Goal: Transaction & Acquisition: Download file/media

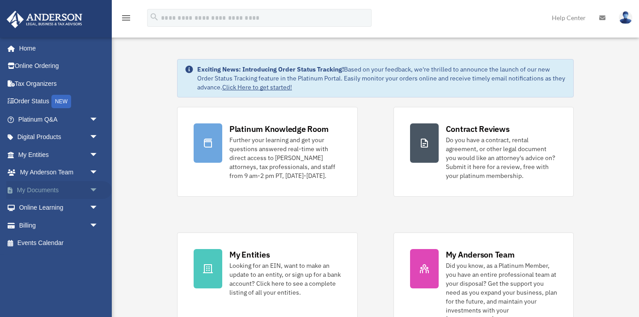
click at [43, 189] on link "My Documents arrow_drop_down" at bounding box center [59, 190] width 106 height 18
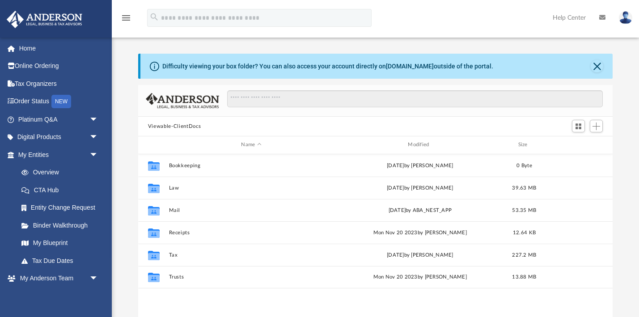
scroll to position [203, 475]
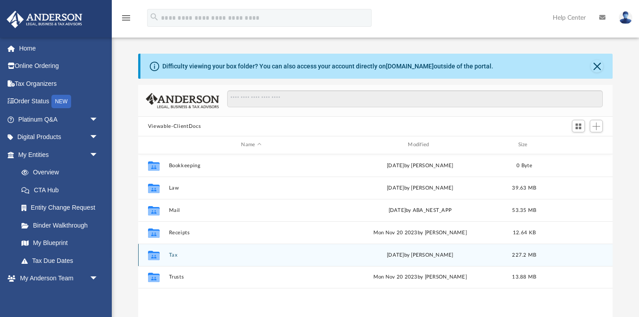
click at [158, 255] on icon "grid" at bounding box center [154, 256] width 12 height 7
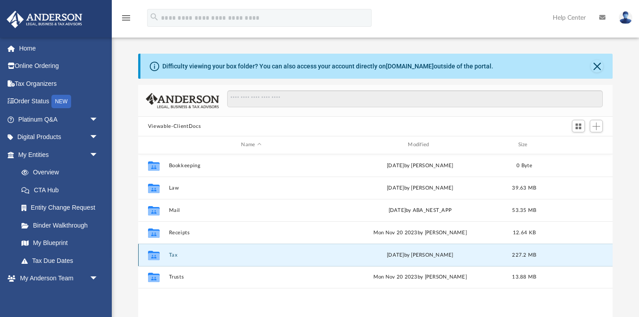
click at [172, 257] on button "Tax" at bounding box center [251, 255] width 165 height 6
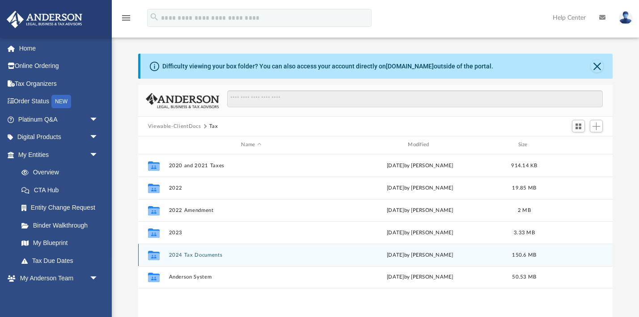
click at [198, 255] on button "2024 Tax Documents" at bounding box center [251, 255] width 165 height 6
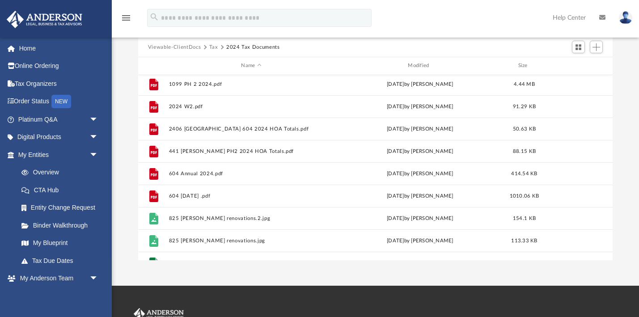
scroll to position [269, 0]
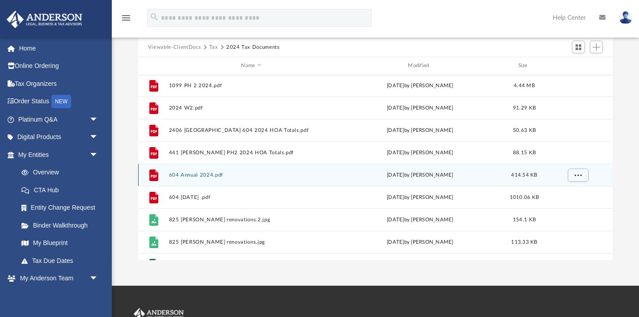
click at [211, 176] on button "604 Annual 2024.pdf" at bounding box center [251, 175] width 165 height 6
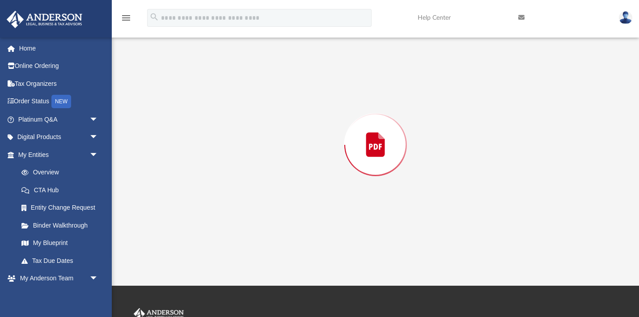
scroll to position [203, 475]
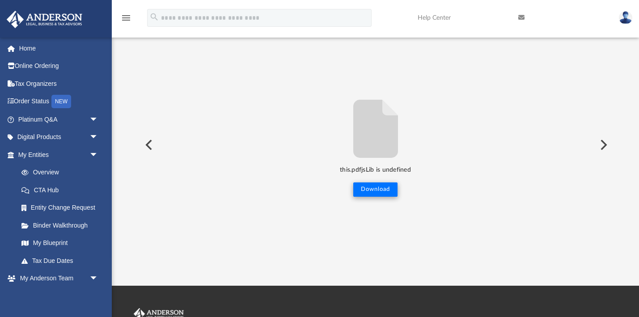
click at [377, 190] on button "Download" at bounding box center [375, 189] width 44 height 14
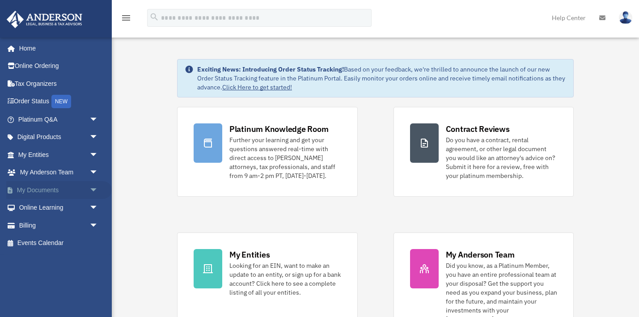
click at [76, 191] on link "My Documents arrow_drop_down" at bounding box center [59, 190] width 106 height 18
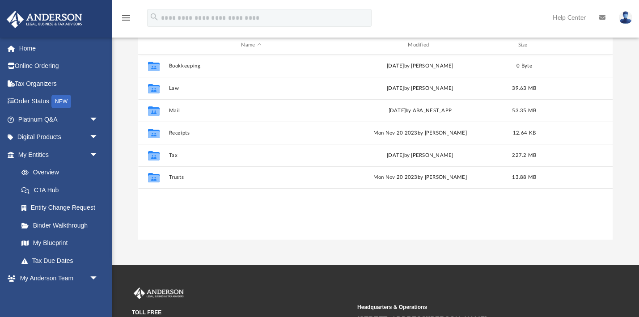
scroll to position [100, 0]
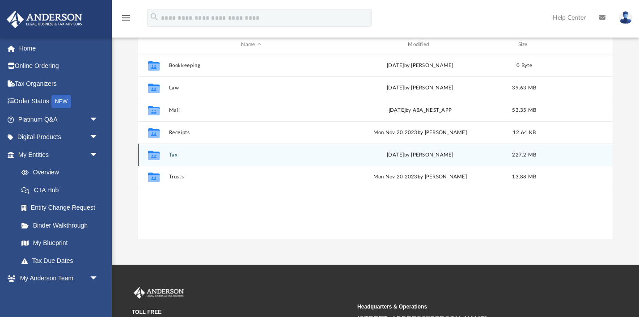
click at [172, 157] on button "Tax" at bounding box center [251, 155] width 165 height 6
click at [207, 156] on button "2024 Tax Documents" at bounding box center [251, 155] width 165 height 6
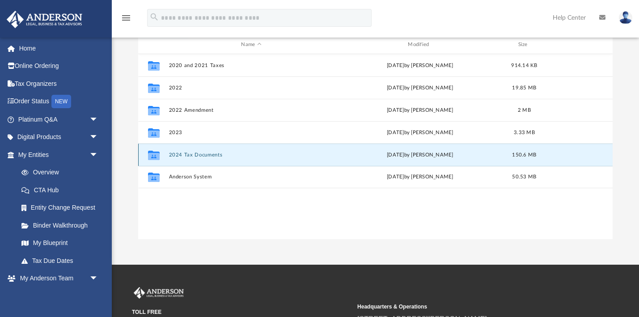
click at [201, 153] on button "2024 Tax Documents" at bounding box center [251, 155] width 165 height 6
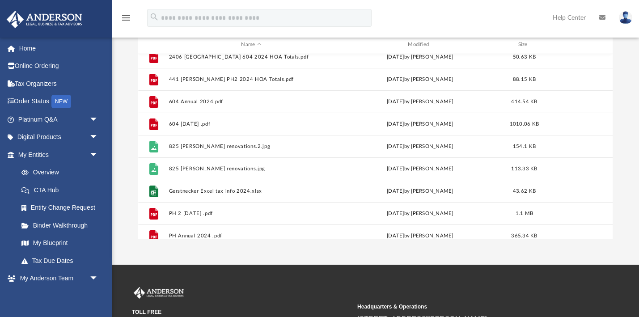
scroll to position [321, 0]
